Goal: Download file/media

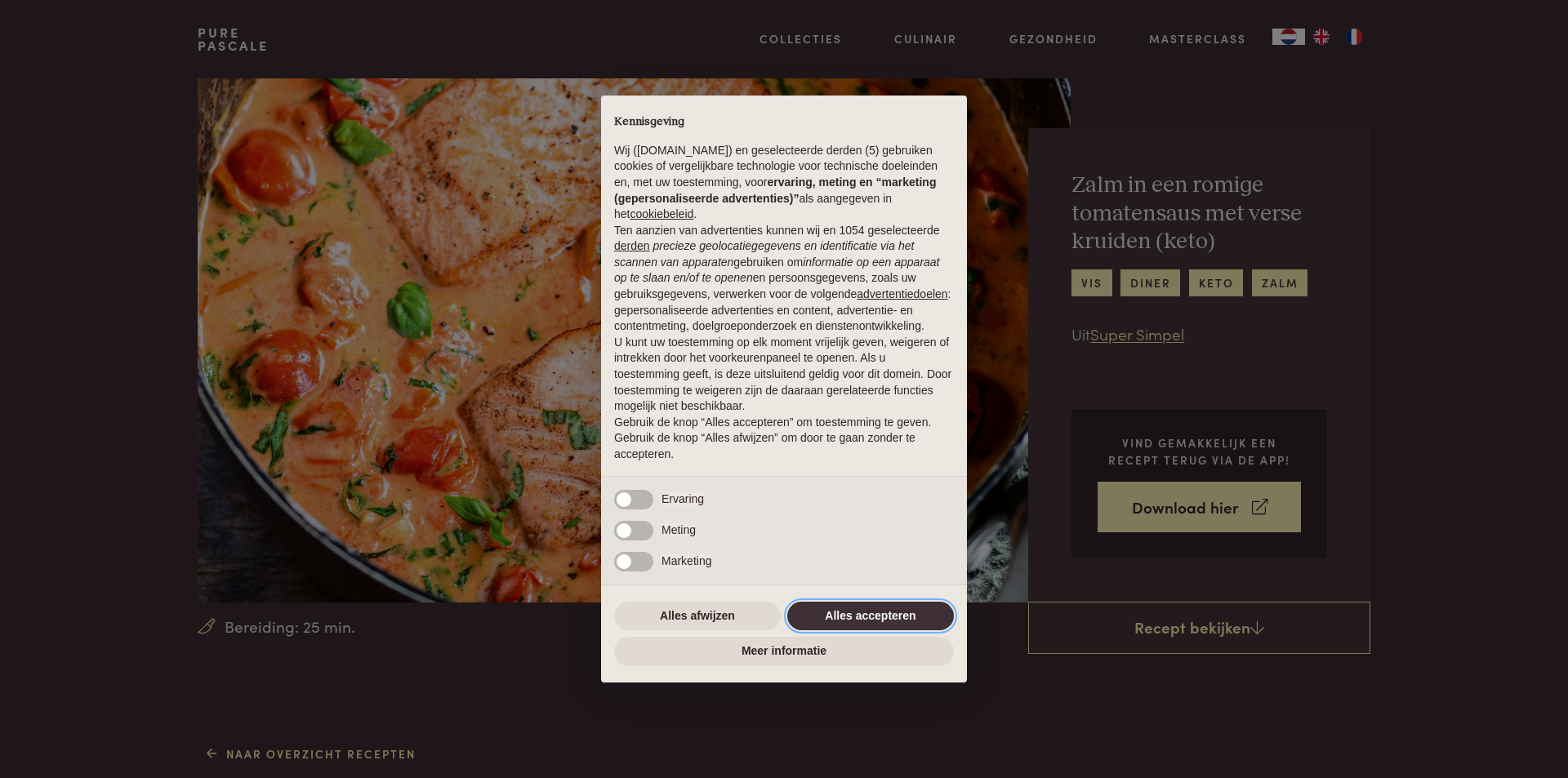
click at [867, 616] on button "Alles accepteren" at bounding box center [870, 616] width 167 height 30
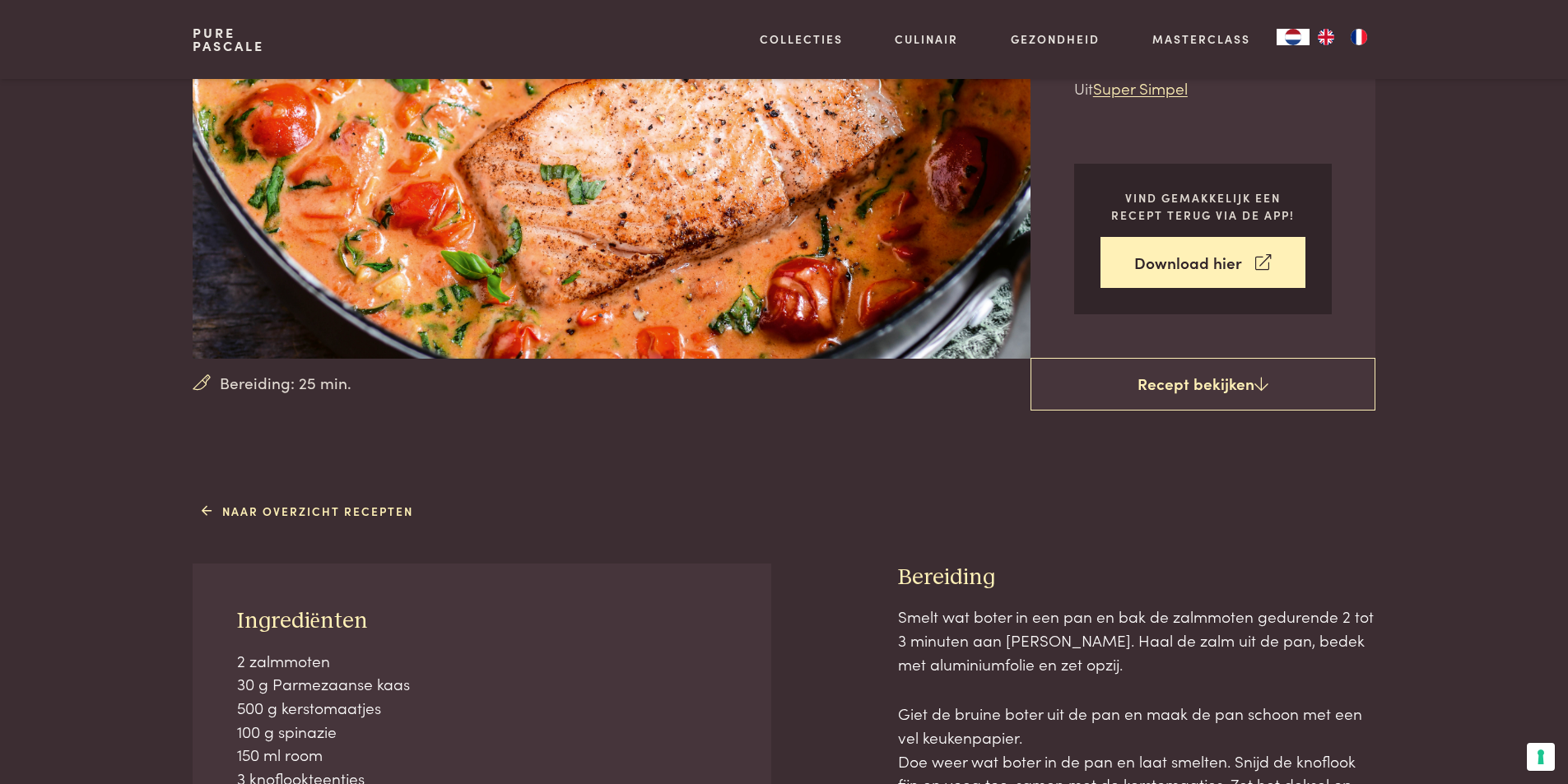
scroll to position [329, 0]
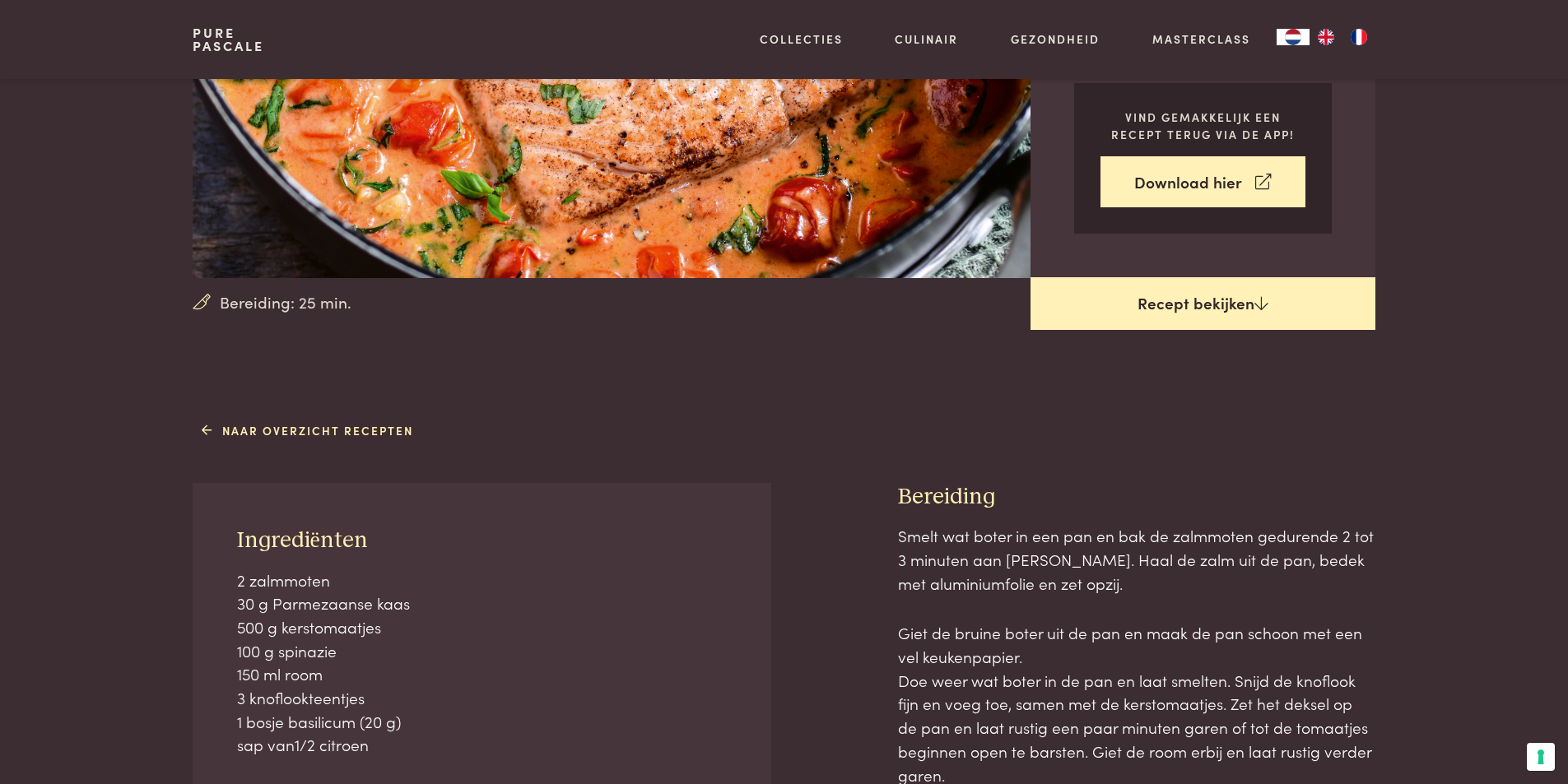
click at [1173, 306] on link "Recept bekijken" at bounding box center [1203, 304] width 345 height 52
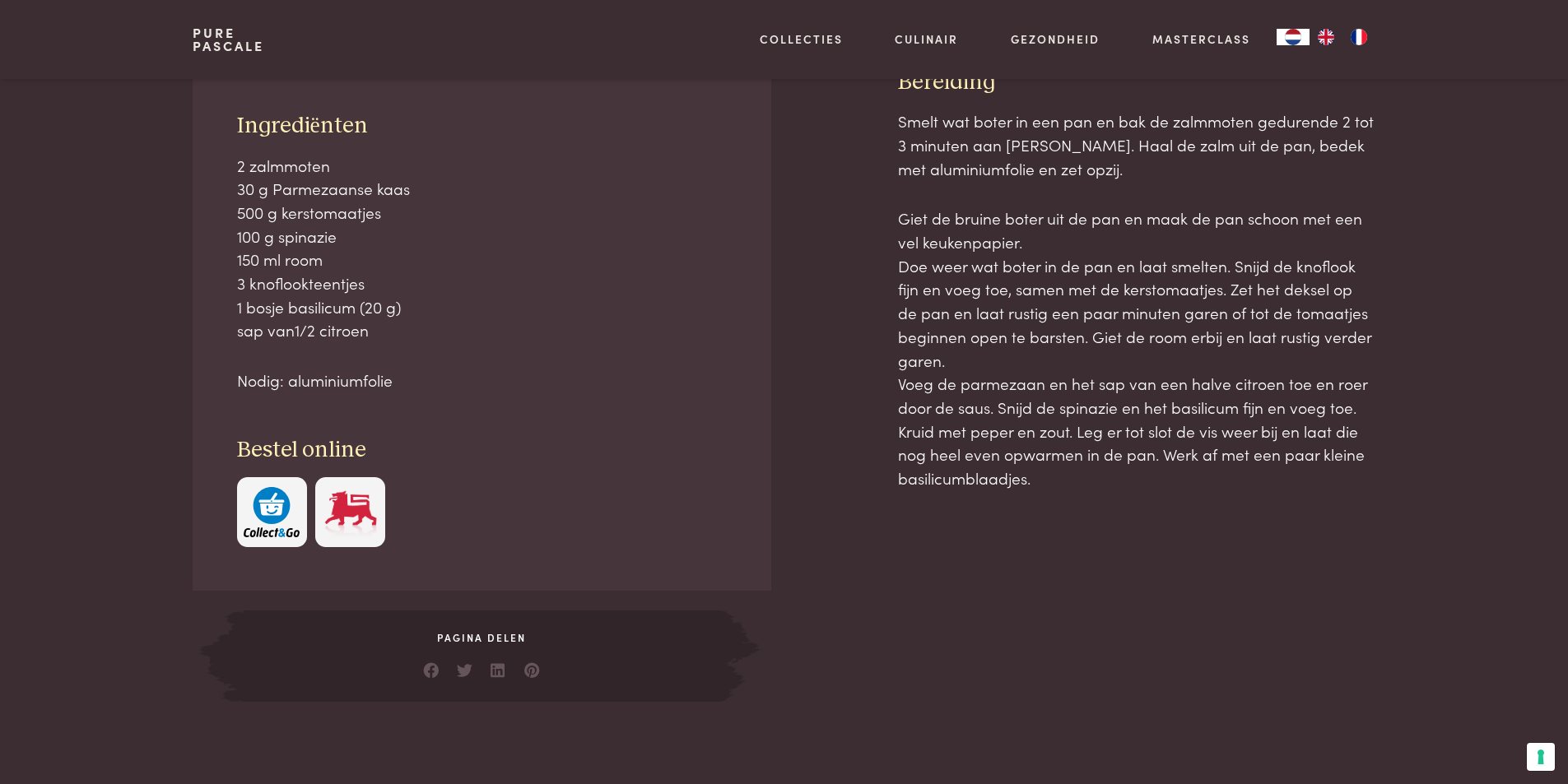
scroll to position [746, 0]
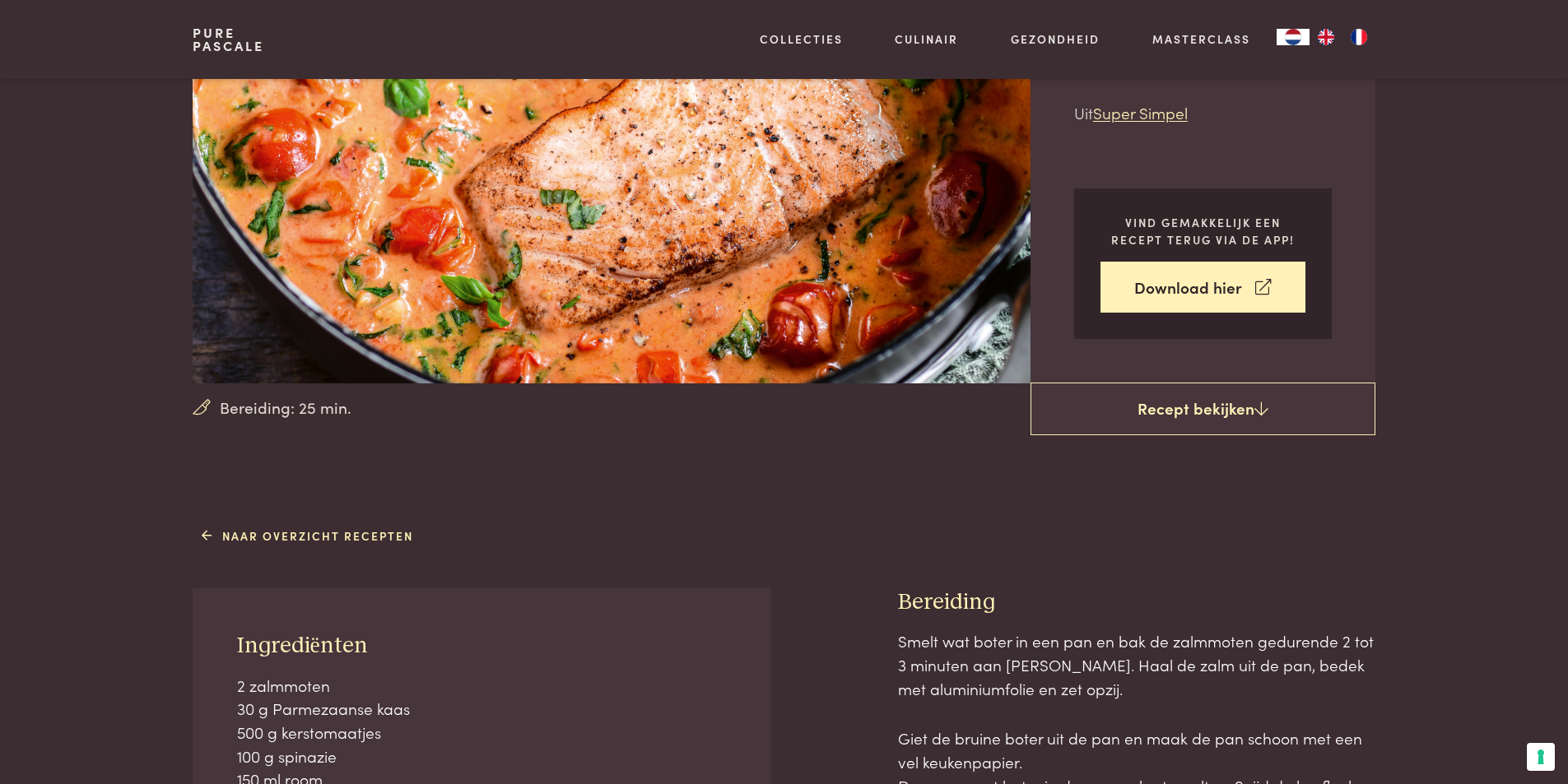
scroll to position [88, 0]
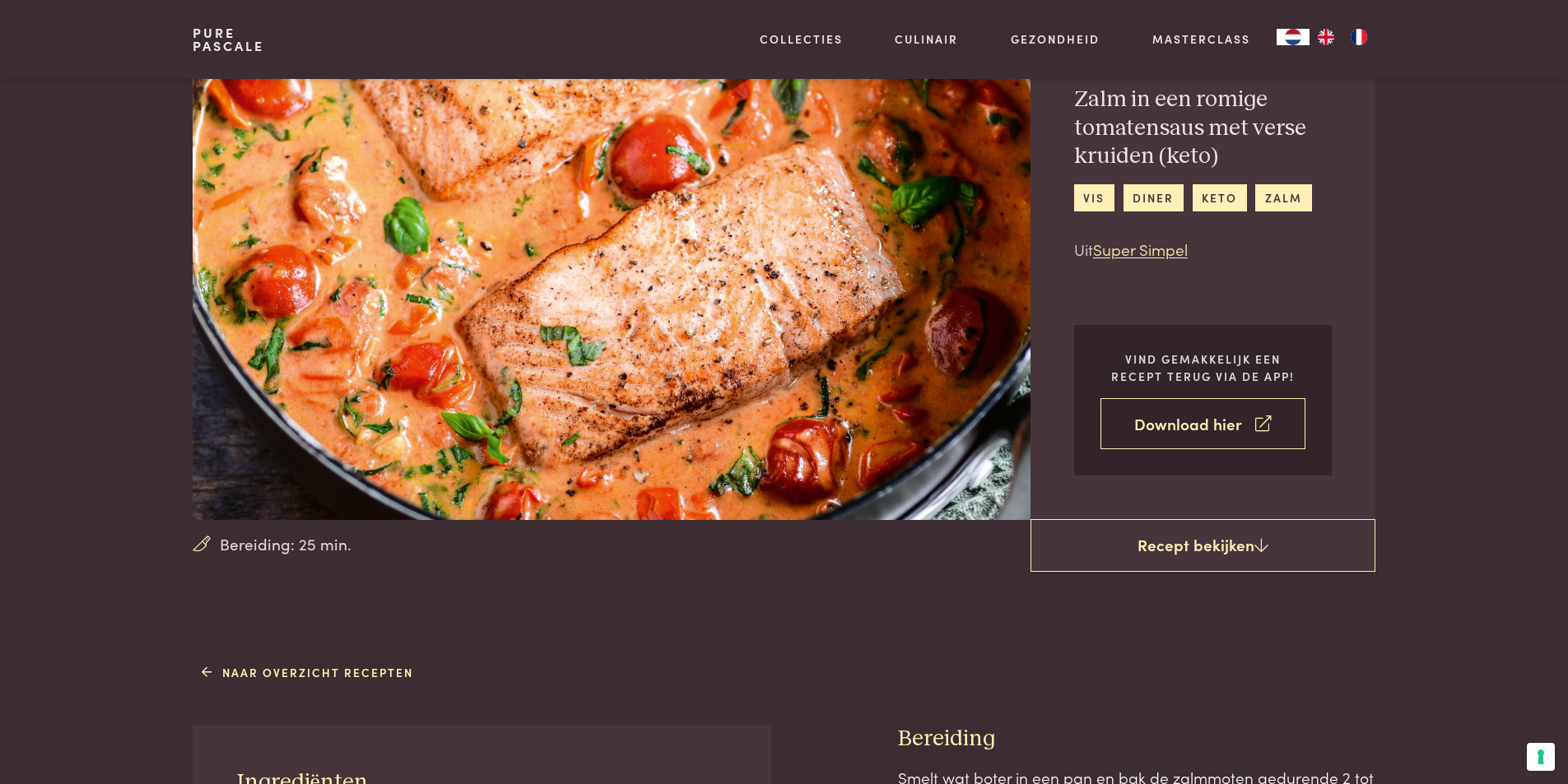
click at [1200, 424] on link "Download hier" at bounding box center [1203, 424] width 205 height 52
